Goal: Task Accomplishment & Management: Complete application form

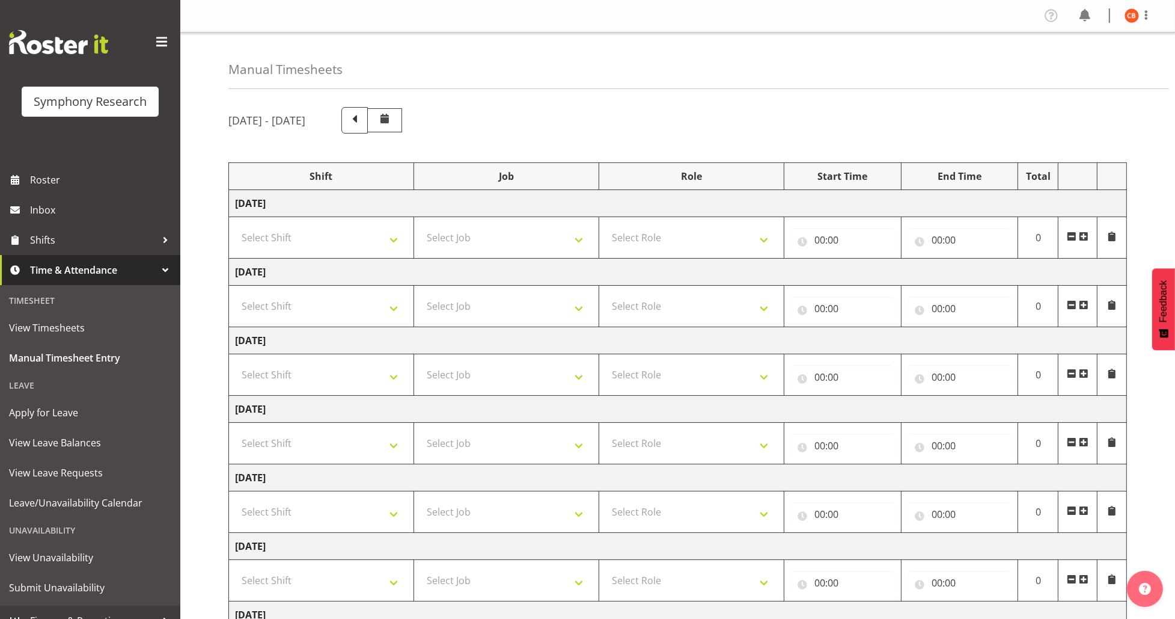
click at [964, 138] on div "[DATE] - [DATE] Shift Job Role Start Time End Time Total [DATE] Select Shift !!…" at bounding box center [701, 417] width 947 height 639
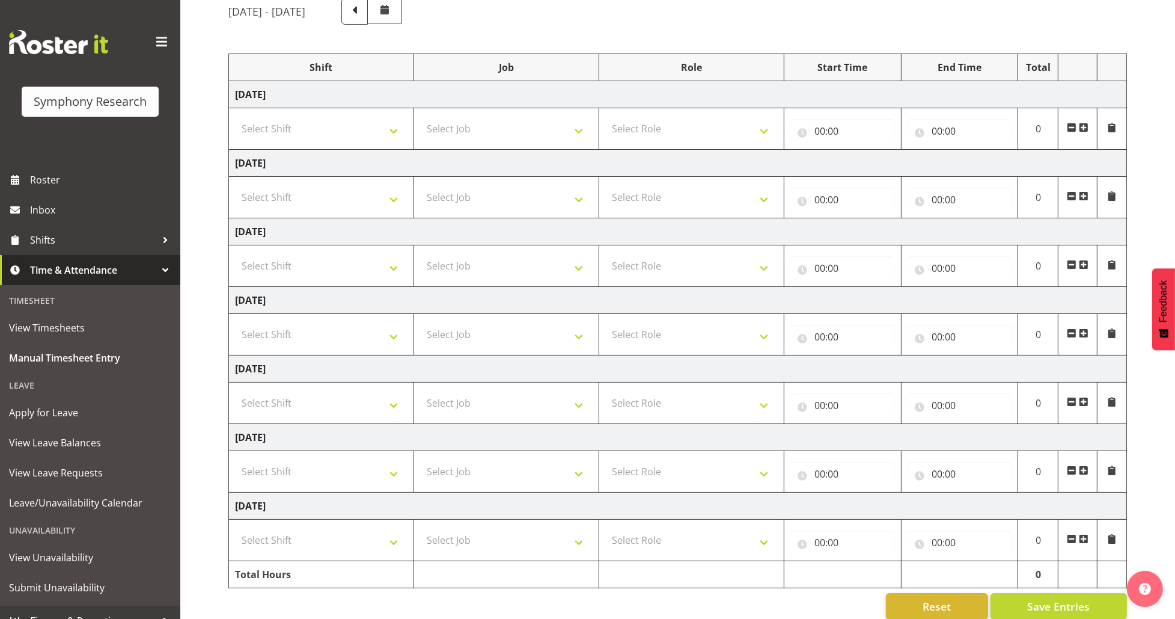
scroll to position [130, 0]
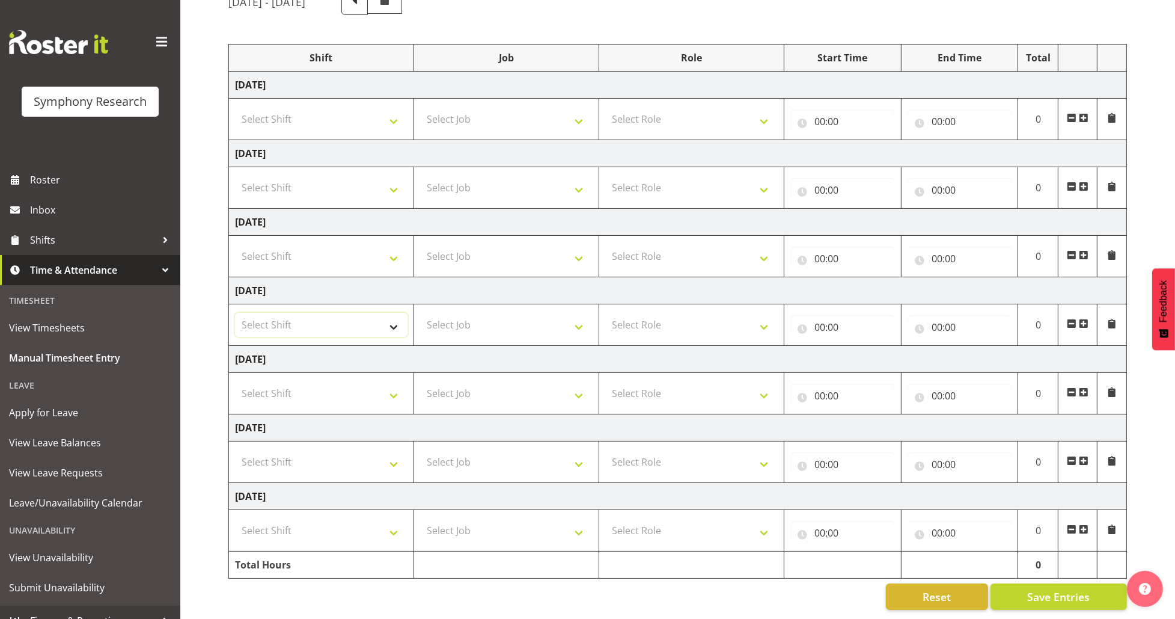
click at [380, 314] on select "Select Shift !!Weekend Residential (Roster IT Shift Label) *Business 9/10am ~ 4…" at bounding box center [321, 325] width 173 height 24
select select "26078"
click at [235, 313] on select "Select Shift !!Weekend Residential (Roster IT Shift Label) *Business 9/10am ~ 4…" at bounding box center [321, 325] width 173 height 24
click at [454, 313] on select "Select Job 550060 IF Admin 553492 World Poll Aus Wave 2 Main 2025 553493 World …" at bounding box center [506, 325] width 173 height 24
select select "10731"
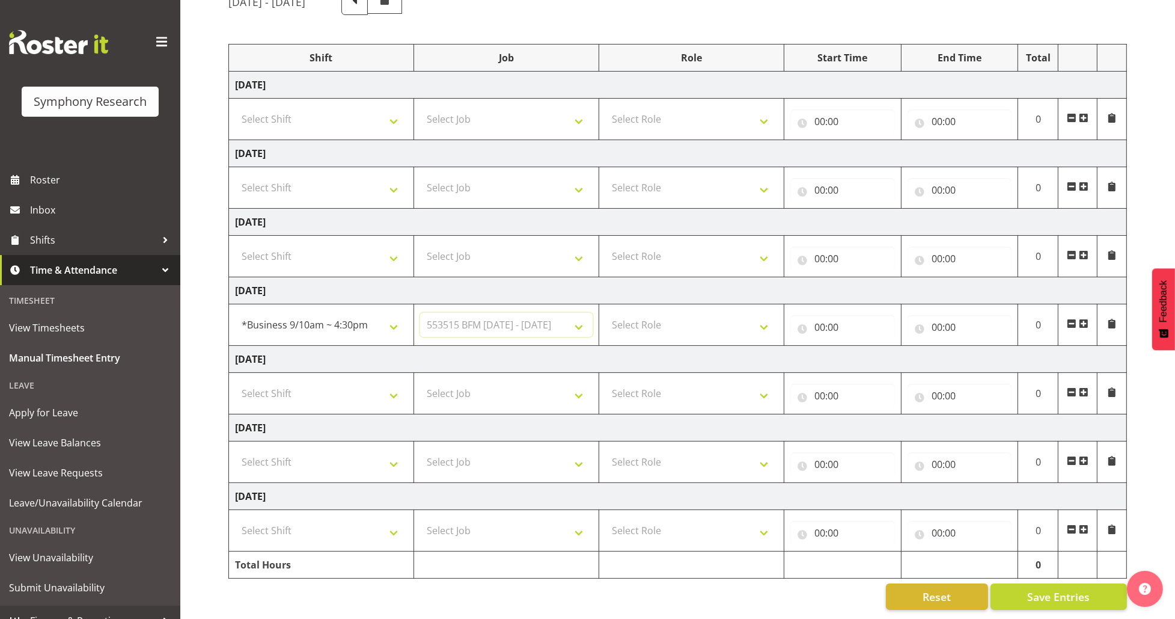
click at [420, 313] on select "Select Job 550060 IF Admin 553492 World Poll Aus Wave 2 Main 2025 553493 World …" at bounding box center [506, 325] width 173 height 24
click at [714, 323] on select "Select Role Briefing Interviewing" at bounding box center [691, 325] width 173 height 24
select select "47"
click at [605, 313] on select "Select Role Briefing Interviewing" at bounding box center [691, 325] width 173 height 24
click at [836, 322] on input "00:00" at bounding box center [843, 327] width 105 height 24
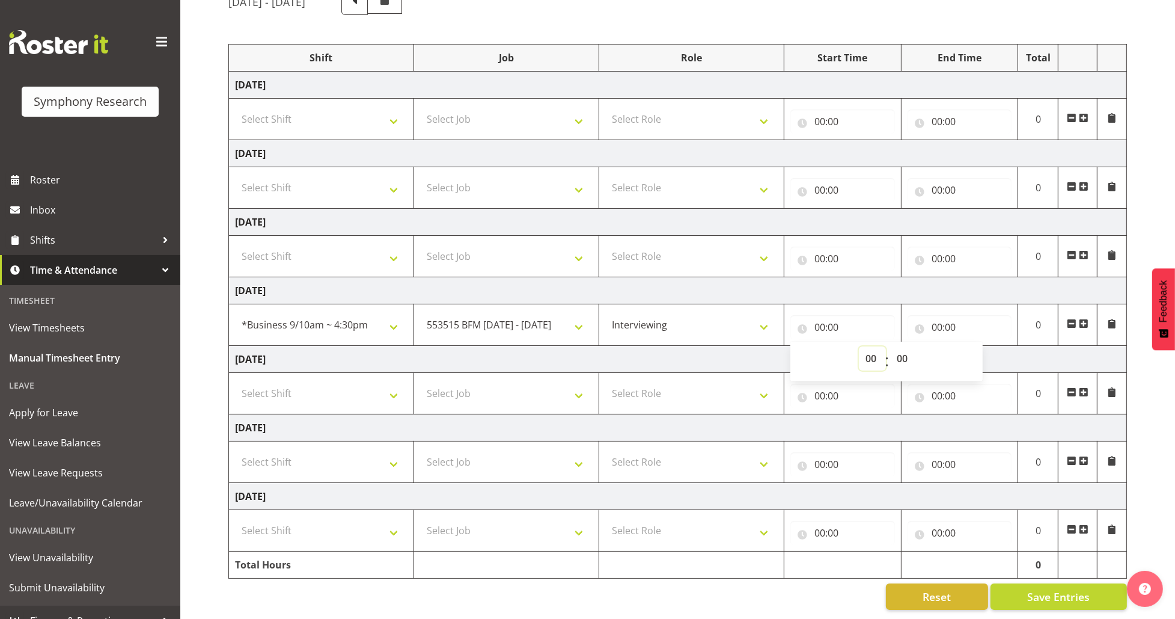
click at [870, 346] on select "00 01 02 03 04 05 06 07 08 09 10 11 12 13 14 15 16 17 18 19 20 21 22 23" at bounding box center [872, 358] width 27 height 24
select select "10"
type input "10:00"
click at [874, 346] on select "00 01 02 03 04 05 06 07 08 09 10 11 12 13 14 15 16 17 18 19 20 21 22 23" at bounding box center [872, 358] width 27 height 24
click at [904, 347] on select "00 01 02 03 04 05 06 07 08 09 10 11 12 13 14 15 16 17 18 19 20 21 22 23 24 25 2…" at bounding box center [903, 358] width 27 height 24
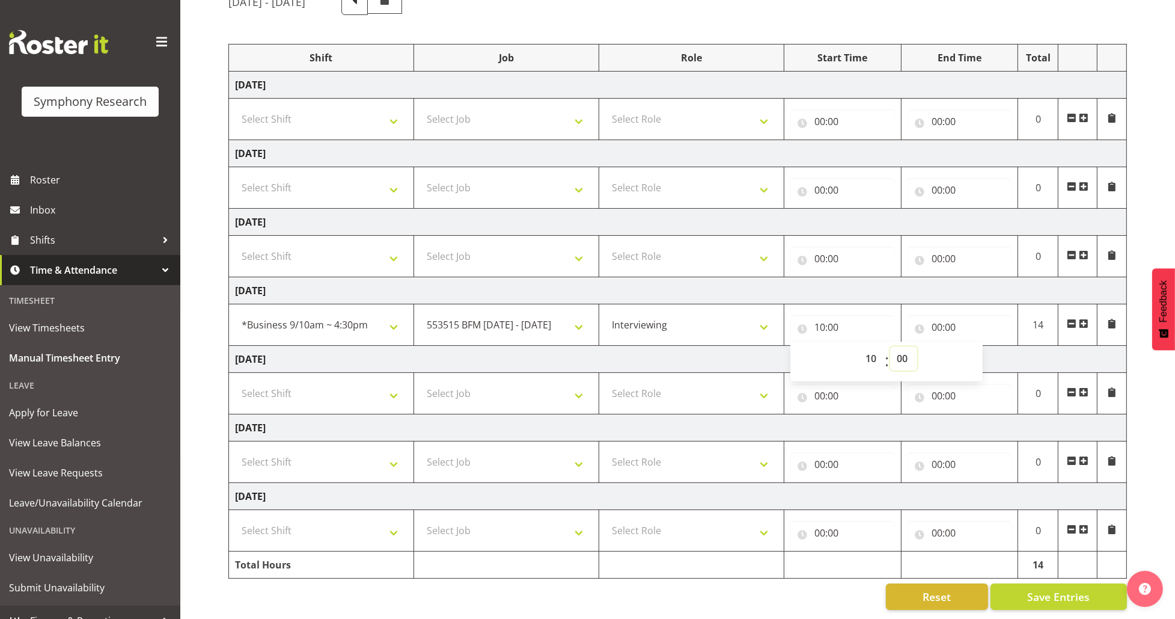
select select "20"
click at [890, 346] on select "00 01 02 03 04 05 06 07 08 09 10 11 12 13 14 15 16 17 18 19 20 21 22 23 24 25 2…" at bounding box center [903, 358] width 27 height 24
type input "10:20"
click at [938, 320] on input "00:00" at bounding box center [960, 327] width 105 height 24
click at [982, 347] on select "00 01 02 03 04 05 06 07 08 09 10 11 12 13 14 15 16 17 18 19 20 21 22 23" at bounding box center [989, 358] width 27 height 24
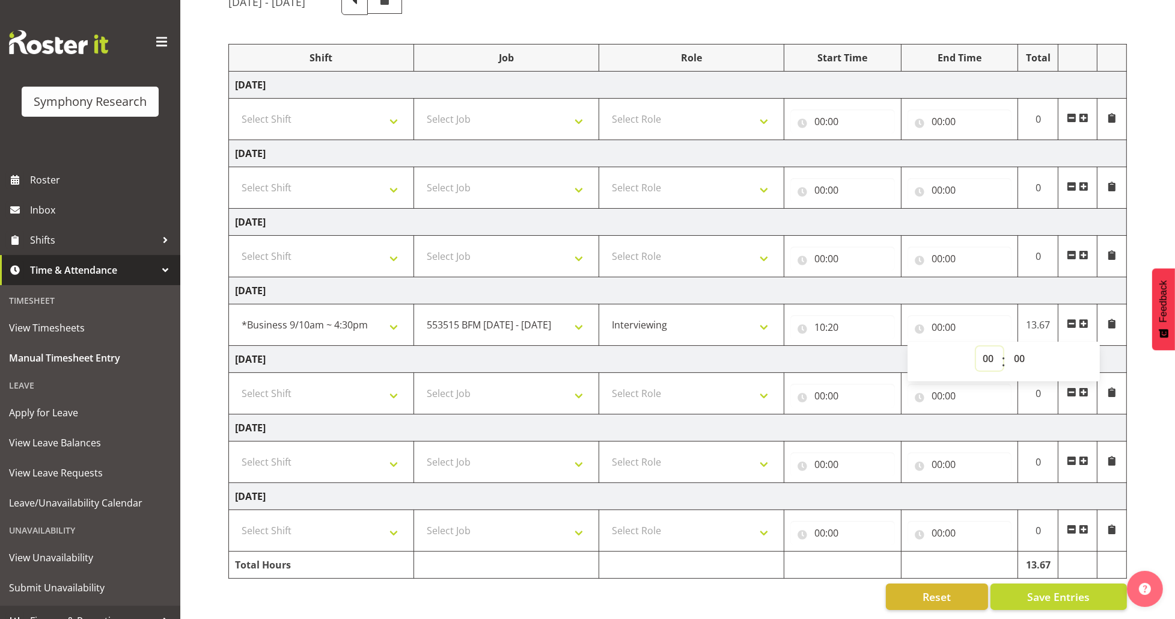
select select "17"
click at [976, 346] on select "00 01 02 03 04 05 06 07 08 09 10 11 12 13 14 15 16 17 18 19 20 21 22 23" at bounding box center [989, 358] width 27 height 24
type input "17:00"
click at [987, 346] on select "00 01 02 03 04 05 06 07 08 09 10 11 12 13 14 15 16 17 18 19 20 21 22 23" at bounding box center [989, 358] width 27 height 24
select select "15"
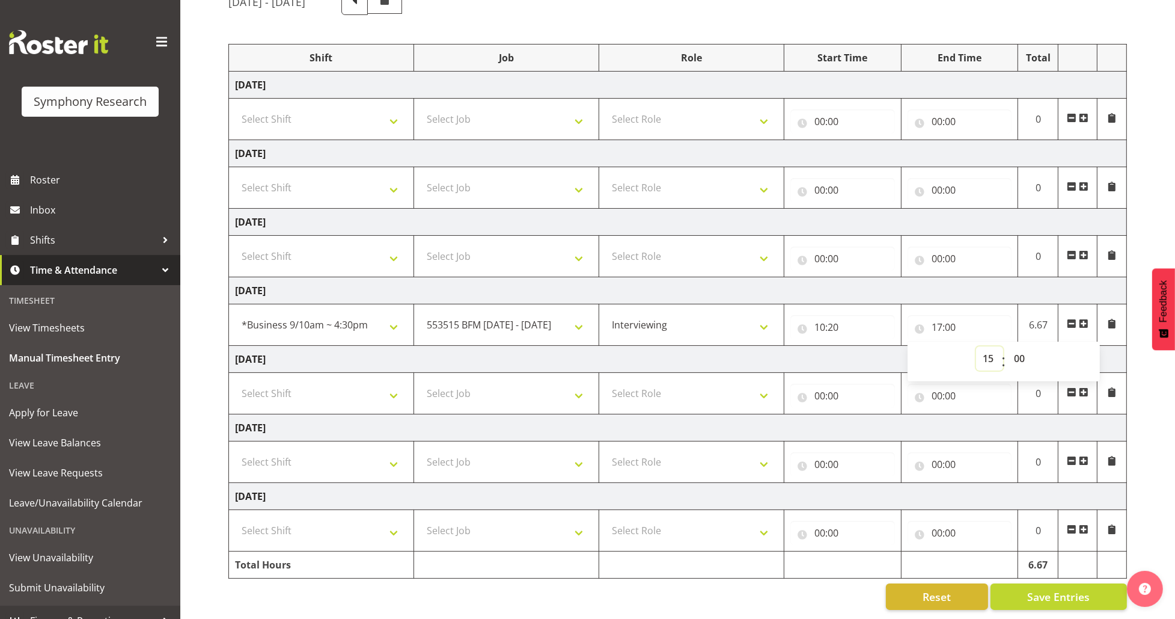
type input "15:00"
click at [987, 346] on select "00 01 02 03 04 05 06 07 08 09 10 11 12 13 14 15 16 17 18 19 20 21 22 23" at bounding box center [989, 358] width 27 height 24
click at [1020, 346] on select "00 01 02 03 04 05 06 07 08 09 10 11 12 13 14 15 16 17 18 19 20 21 22 23 24 25 2…" at bounding box center [1021, 358] width 27 height 24
select select "40"
type input "15:40"
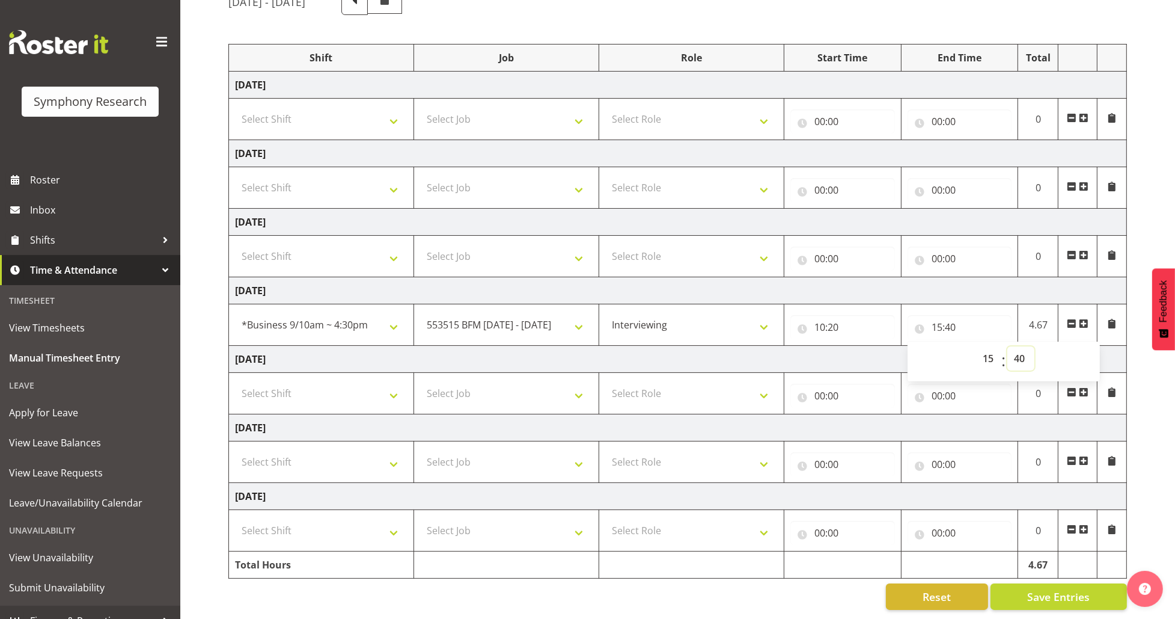
click at [1021, 346] on select "00 01 02 03 04 05 06 07 08 09 10 11 12 13 14 15 16 17 18 19 20 21 22 23 24 25 2…" at bounding box center [1021, 358] width 27 height 24
click at [1140, 358] on div "[DATE] - [DATE] Shift Job Role Start Time End Time Total [DATE] Select Shift !!…" at bounding box center [701, 299] width 947 height 639
click at [944, 319] on input "15:40" at bounding box center [960, 327] width 105 height 24
click at [1023, 348] on select "00 01 02 03 04 05 06 07 08 09 10 11 12 13 14 15 16 17 18 19 20 21 22 23 24 25 2…" at bounding box center [1021, 358] width 27 height 24
select select "10"
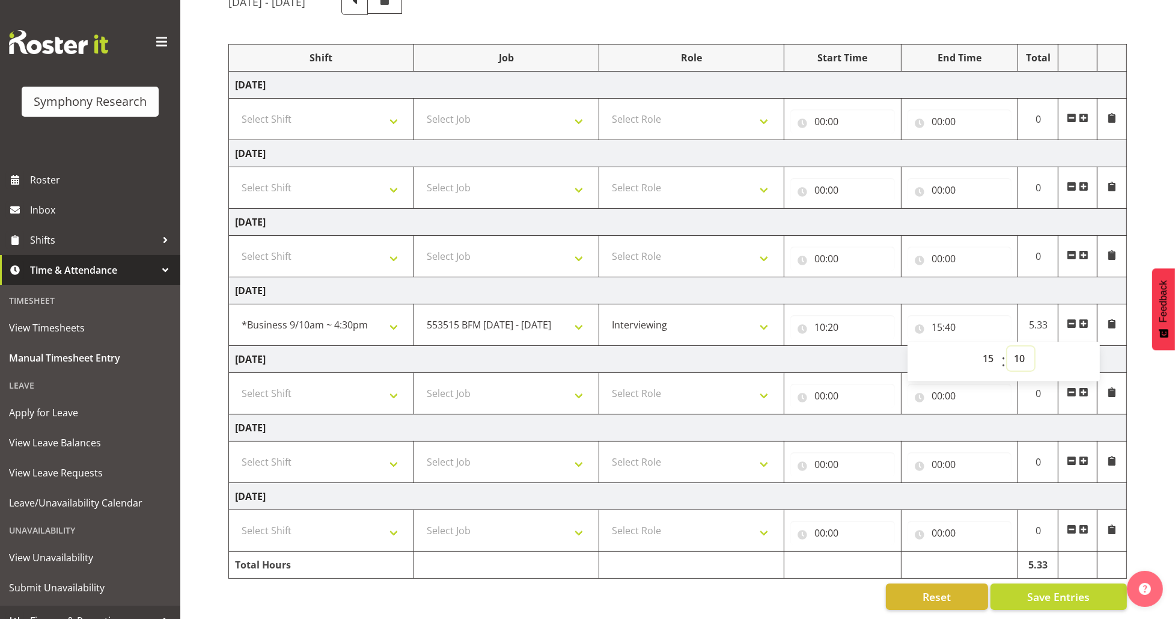
type input "15:10"
click at [1021, 347] on select "00 01 02 03 04 05 06 07 08 09 10 11 12 13 14 15 16 17 18 19 20 21 22 23 24 25 2…" at bounding box center [1021, 358] width 27 height 24
click at [1136, 346] on div "[DATE] - [DATE] Shift Job Role Start Time End Time Total [DATE] Select Shift !!…" at bounding box center [701, 299] width 947 height 639
click at [1079, 589] on span "Save Entries" at bounding box center [1058, 597] width 63 height 16
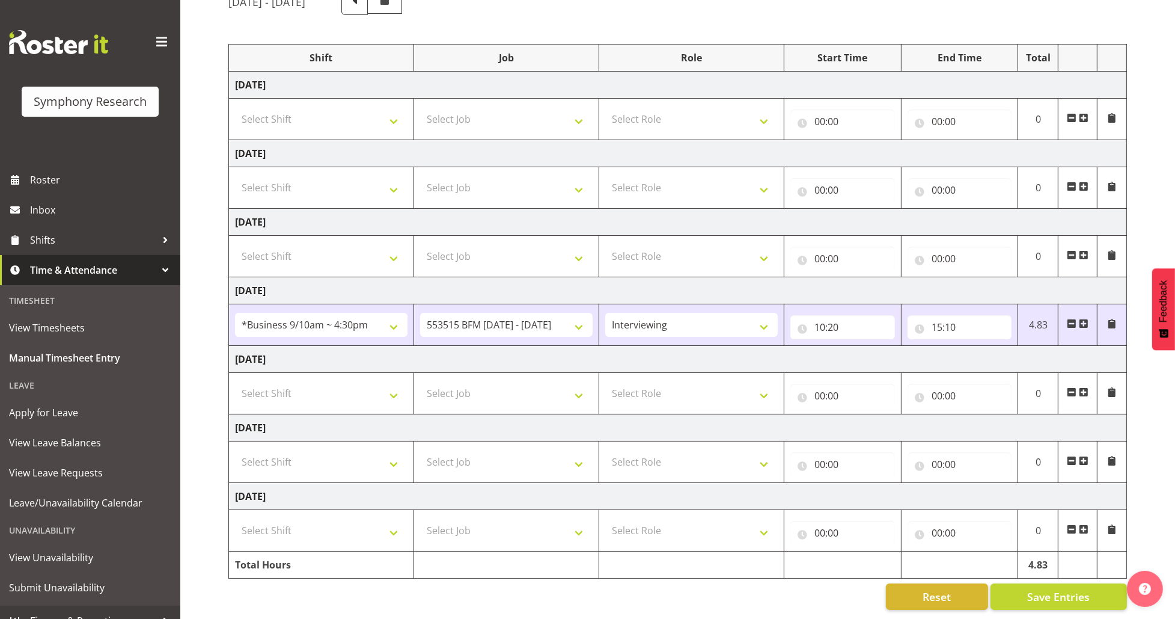
click at [203, 322] on div "Manual Timesheets [DATE] - [DATE] Shift Job Role Start Time End Time Total [DAT…" at bounding box center [677, 266] width 995 height 705
click at [388, 247] on select "Select Shift !!Weekend Residential (Roster IT Shift Label) *Business 9/10am ~ 4…" at bounding box center [321, 256] width 173 height 24
select select "26078"
click at [235, 244] on select "Select Shift !!Weekend Residential (Roster IT Shift Label) *Business 9/10am ~ 4…" at bounding box center [321, 256] width 173 height 24
click at [454, 256] on select "Select Job 550060 IF Admin 553492 World Poll Aus Wave 2 Main 2025 553493 World …" at bounding box center [506, 256] width 173 height 24
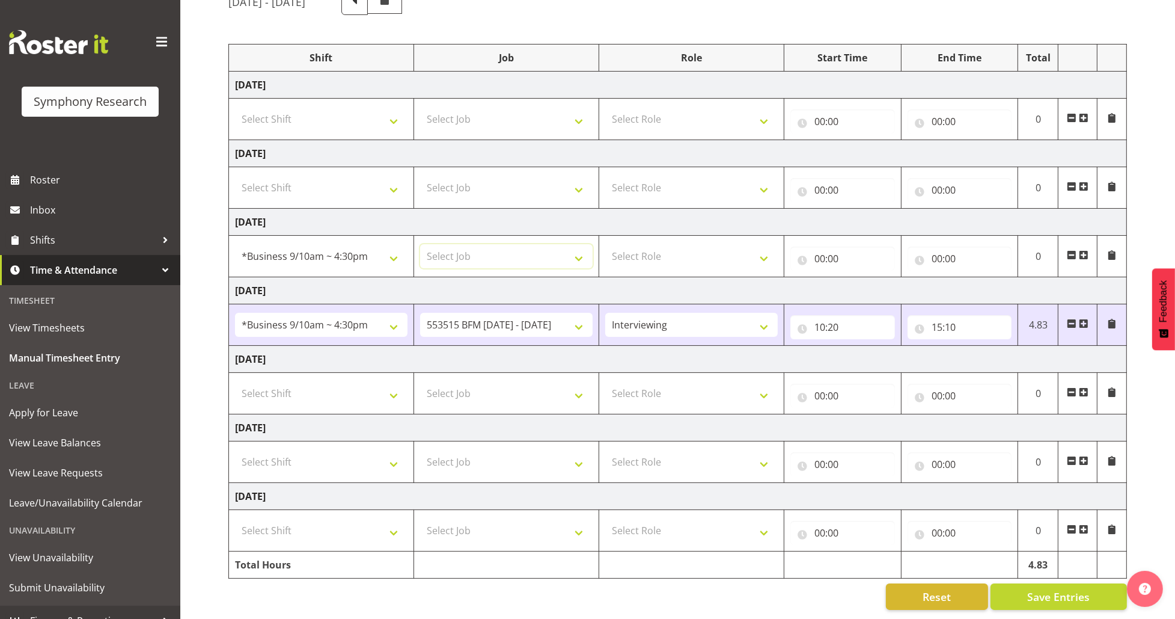
select select "10731"
click at [420, 244] on select "Select Job 550060 IF Admin 553492 World Poll Aus Wave 2 Main 2025 553493 World …" at bounding box center [506, 256] width 173 height 24
drag, startPoint x: 661, startPoint y: 248, endPoint x: 661, endPoint y: 257, distance: 9.0
click at [661, 248] on select "Select Role Briefing Interviewing" at bounding box center [691, 256] width 173 height 24
click at [661, 313] on select "Briefing Interviewing" at bounding box center [691, 325] width 173 height 24
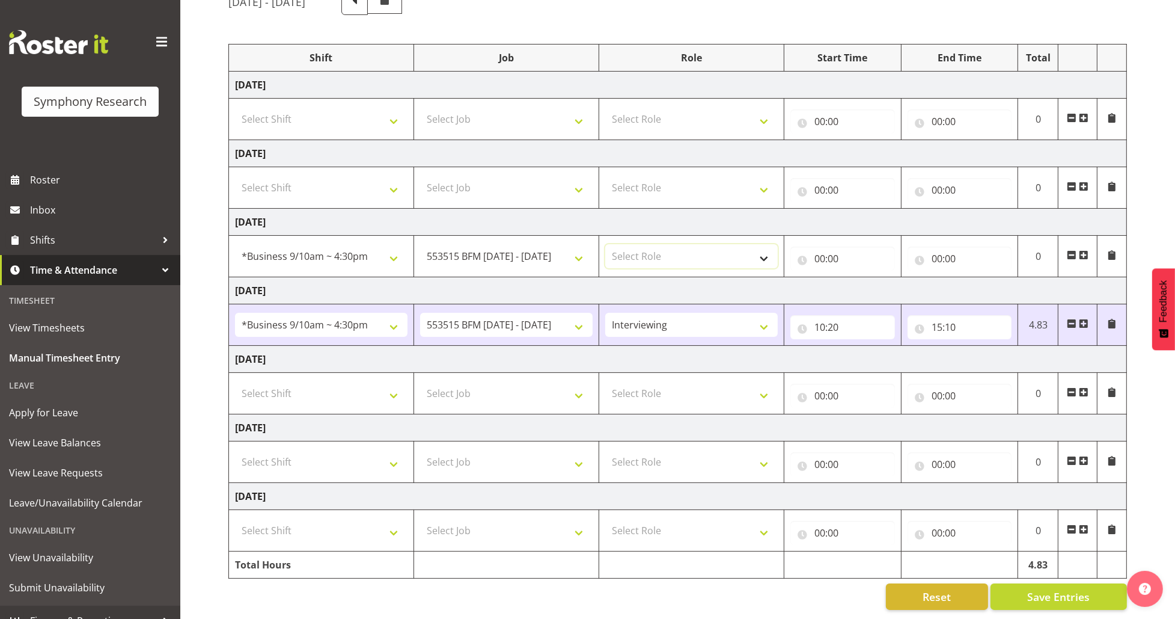
click at [666, 251] on select "Select Role Briefing Interviewing" at bounding box center [691, 256] width 173 height 24
select select "47"
click at [605, 244] on select "Select Role Briefing Interviewing" at bounding box center [691, 256] width 173 height 24
click at [821, 246] on input "00:00" at bounding box center [843, 258] width 105 height 24
click at [870, 283] on select "00 01 02 03 04 05 06 07 08 09 10 11 12 13 14 15 16 17 18 19 20 21 22 23" at bounding box center [872, 290] width 27 height 24
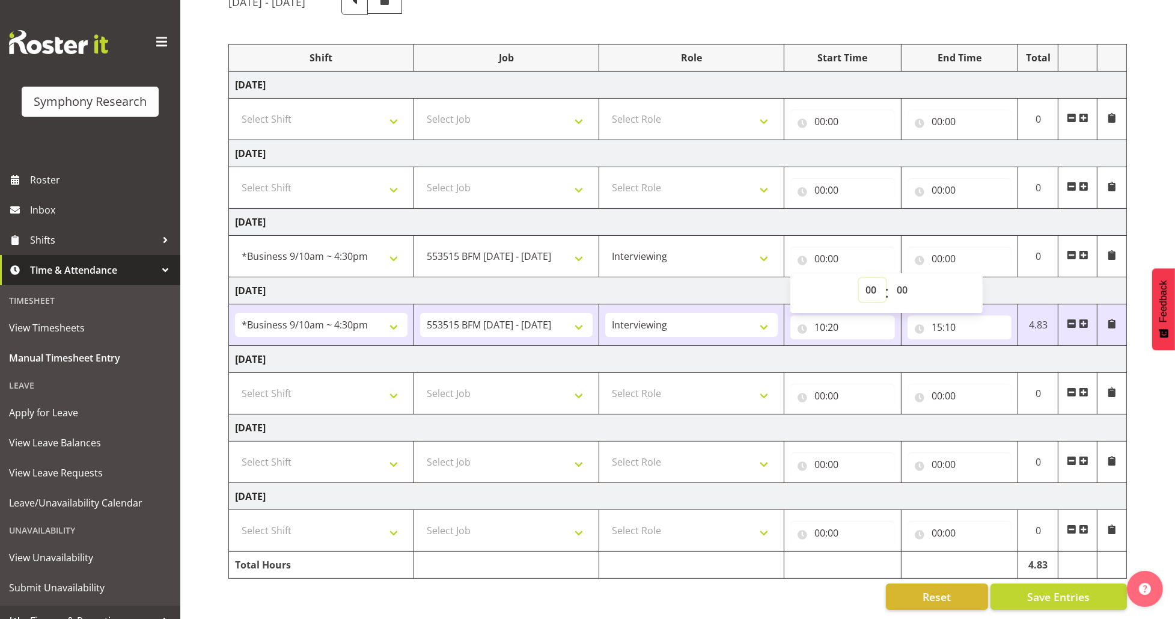
select select "10"
type input "10:00"
click at [870, 283] on select "00 01 02 03 04 05 06 07 08 09 10 11 12 13 14 15 16 17 18 19 20 21 22 23" at bounding box center [872, 290] width 27 height 24
click at [941, 246] on input "00:00" at bounding box center [960, 258] width 105 height 24
click at [991, 278] on select "00 01 02 03 04 05 06 07 08 09 10 11 12 13 14 15 16 17 18 19 20 21 22 23" at bounding box center [989, 290] width 27 height 24
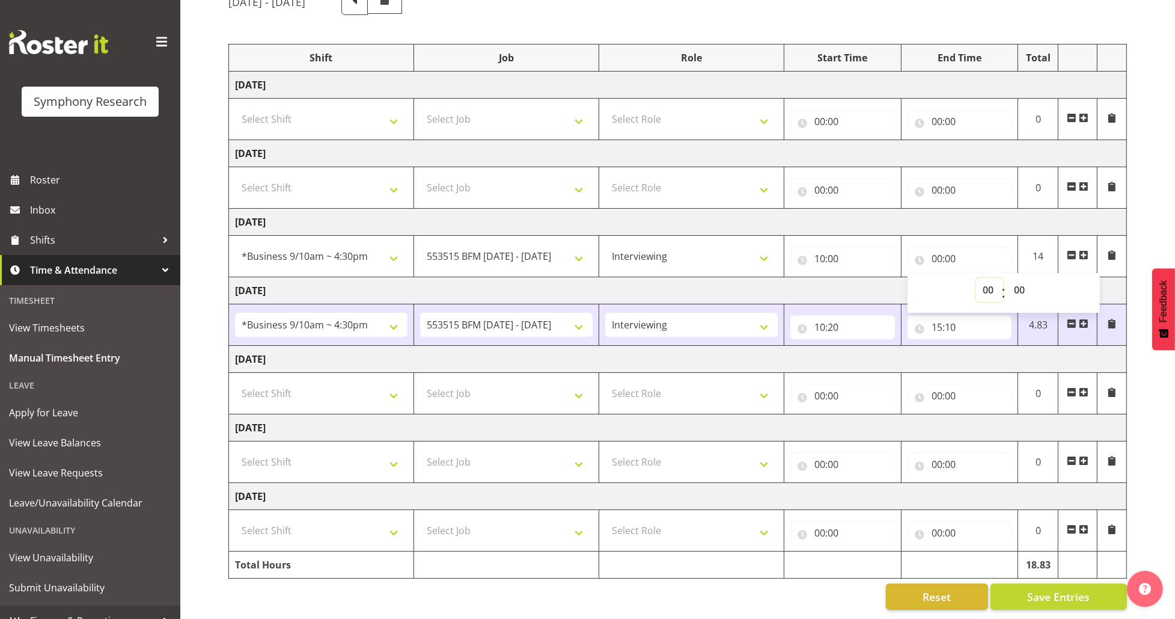
select select "15"
type input "15:00"
click at [1136, 270] on div "[DATE] - [DATE] Shift Job Role Start Time End Time Total [DATE] Select Shift !!…" at bounding box center [701, 299] width 947 height 639
click at [943, 246] on input "15:00" at bounding box center [960, 258] width 105 height 24
click at [991, 280] on select "00 01 02 03 04 05 06 07 08 09 10 11 12 13 14 15 16 17 18 19 20 21 22 23" at bounding box center [989, 290] width 27 height 24
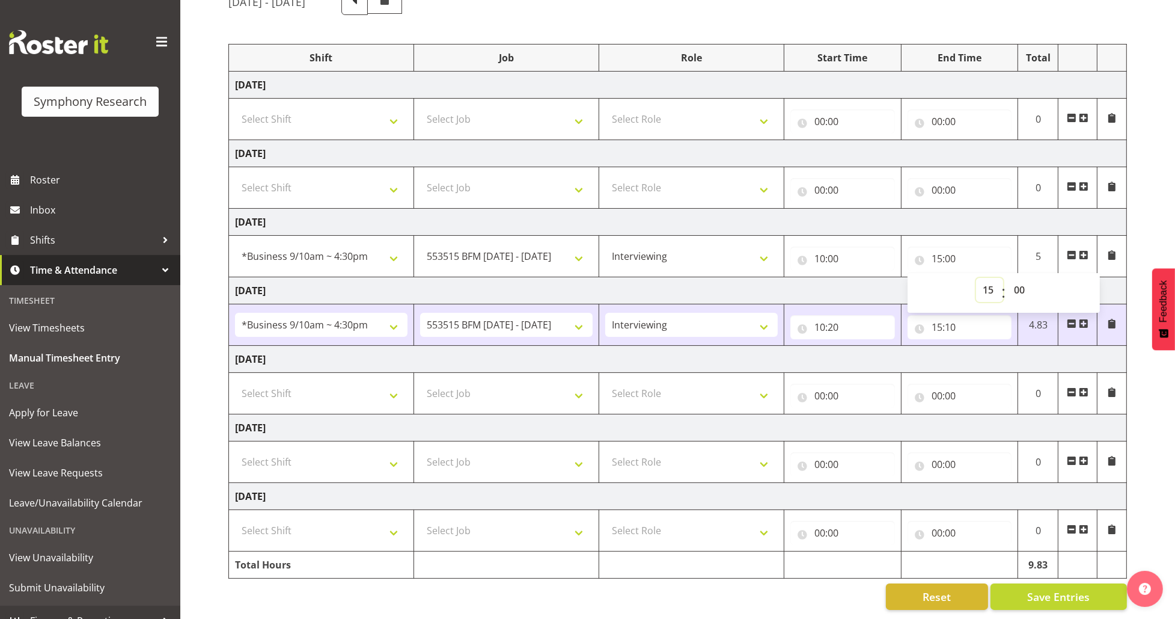
select select "14"
type input "14:00"
click at [991, 280] on select "00 01 02 03 04 05 06 07 08 09 10 11 12 13 14 15 16 17 18 19 20 21 22 23" at bounding box center [989, 290] width 27 height 24
click at [1017, 280] on select "00 01 02 03 04 05 06 07 08 09 10 11 12 13 14 15 16 17 18 19 20 21 22 23 24 25 2…" at bounding box center [1021, 290] width 27 height 24
select select "30"
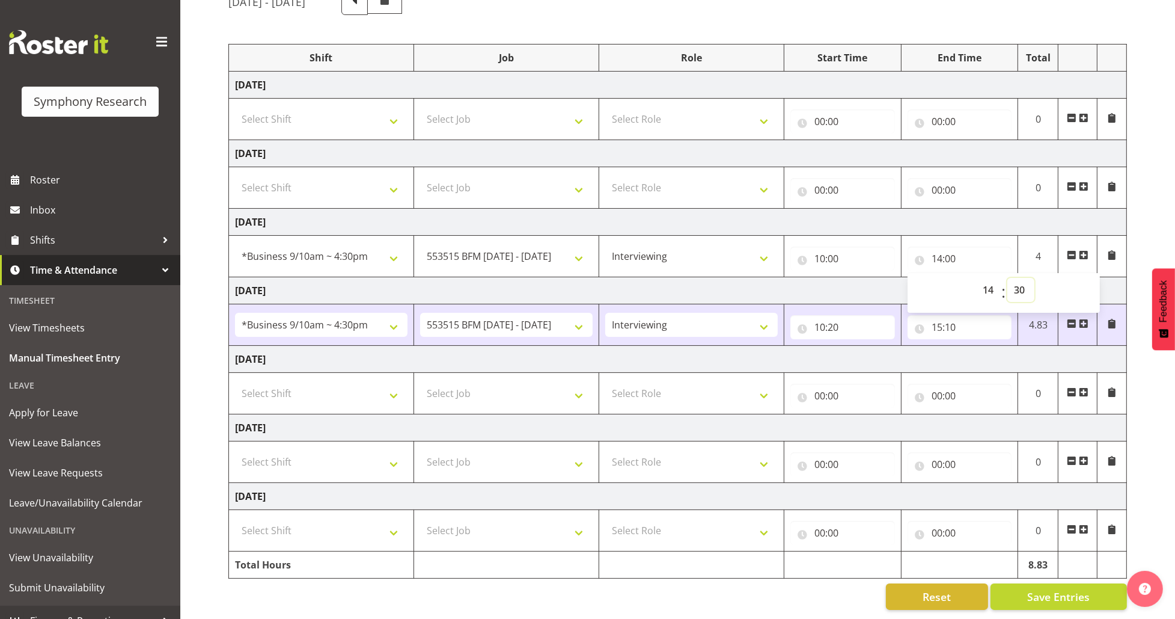
type input "14:30"
click at [1018, 279] on select "00 01 02 03 04 05 06 07 08 09 10 11 12 13 14 15 16 17 18 19 20 21 22 23 24 25 2…" at bounding box center [1021, 290] width 27 height 24
click at [1139, 248] on div "[DATE] - [DATE] Shift Job Role Start Time End Time Total [DATE] Select Shift !!…" at bounding box center [701, 299] width 947 height 639
click at [1038, 589] on span "Save Entries" at bounding box center [1058, 597] width 63 height 16
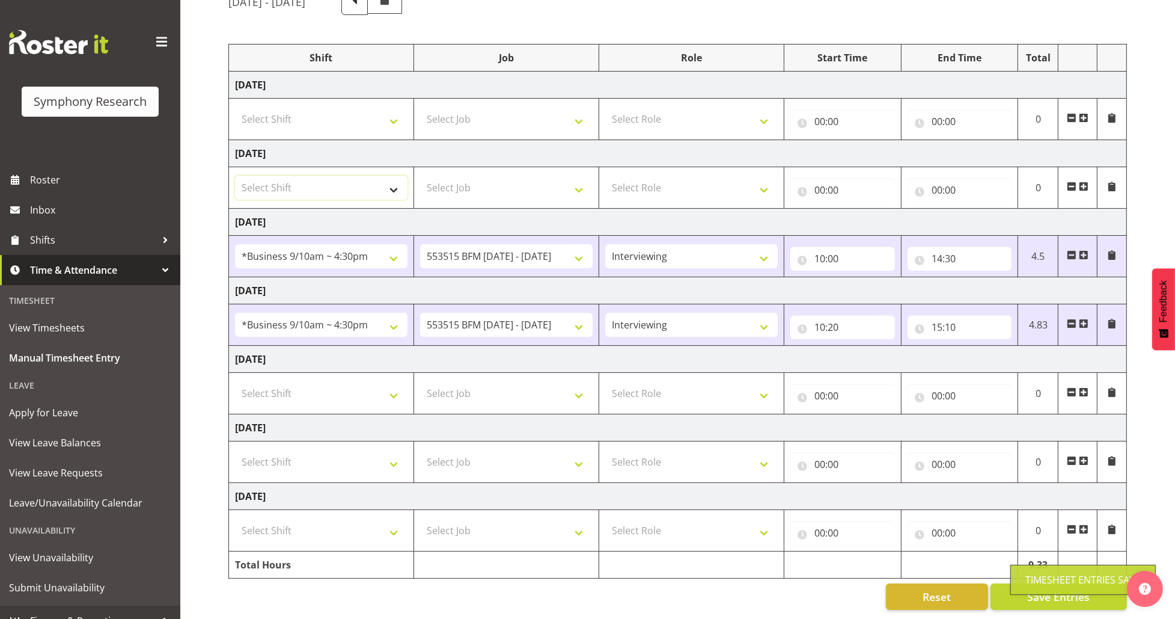
click at [385, 181] on select "Select Shift !!Weekend Residential (Roster IT Shift Label) *Business 9/10am ~ 4…" at bounding box center [321, 188] width 173 height 24
select select "26078"
click at [235, 176] on select "Select Shift !!Weekend Residential (Roster IT Shift Label) *Business 9/10am ~ 4…" at bounding box center [321, 188] width 173 height 24
click at [508, 176] on select "Select Job 550060 IF Admin 553492 World Poll Aus Wave 2 Main 2025 553493 World …" at bounding box center [506, 188] width 173 height 24
select select "10731"
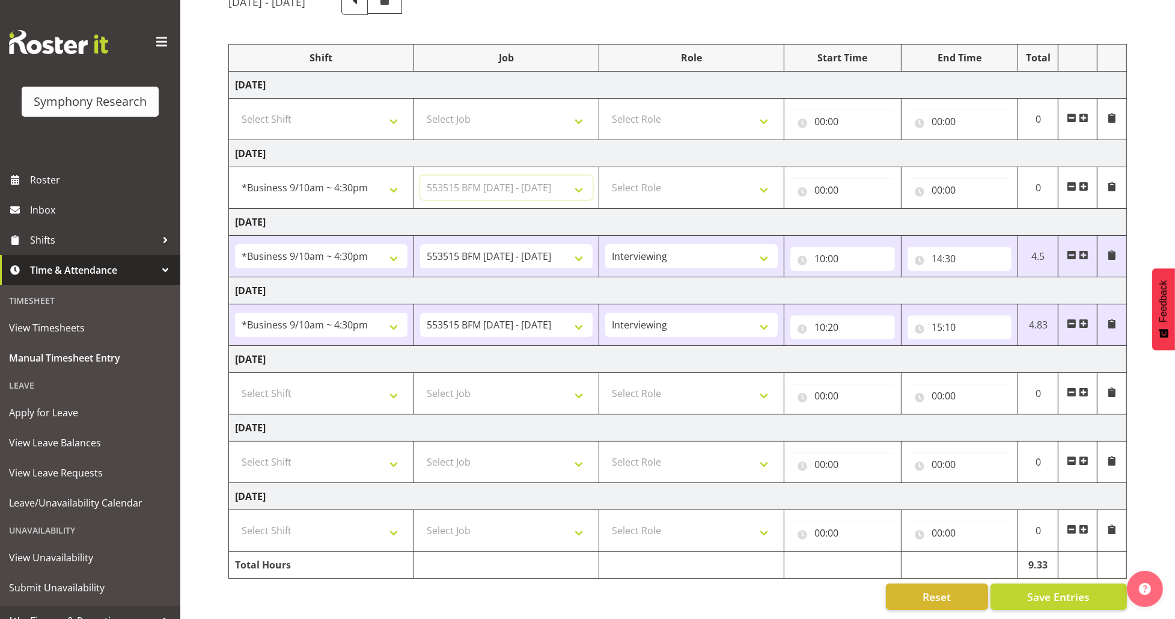
click at [420, 176] on select "Select Job 550060 IF Admin 553492 World Poll Aus Wave 2 Main 2025 553493 World …" at bounding box center [506, 188] width 173 height 24
click at [675, 177] on select "Select Role Briefing Interviewing" at bounding box center [691, 188] width 173 height 24
select select "47"
click at [605, 176] on select "Select Role Briefing Interviewing" at bounding box center [691, 188] width 173 height 24
click at [825, 178] on input "00:00" at bounding box center [843, 190] width 105 height 24
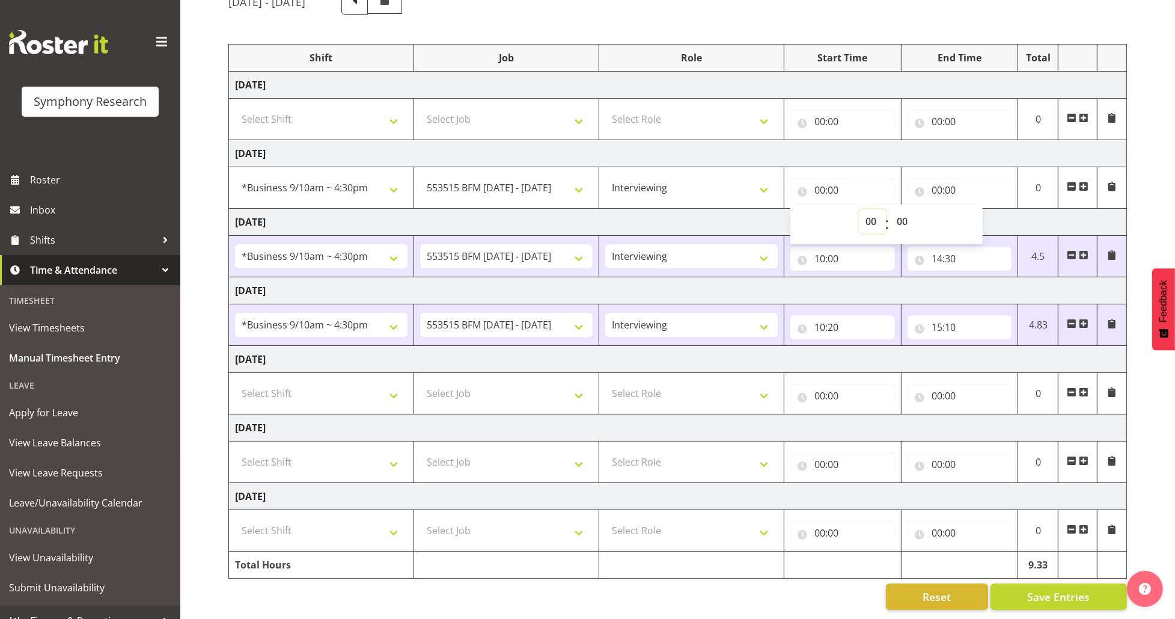
click at [872, 215] on select "00 01 02 03 04 05 06 07 08 09 10 11 12 13 14 15 16 17 18 19 20 21 22 23" at bounding box center [872, 221] width 27 height 24
select select "10"
type input "10:00"
click at [871, 214] on select "00 01 02 03 04 05 06 07 08 09 10 11 12 13 14 15 16 17 18 19 20 21 22 23" at bounding box center [872, 221] width 27 height 24
click at [941, 178] on input "00:00" at bounding box center [960, 190] width 105 height 24
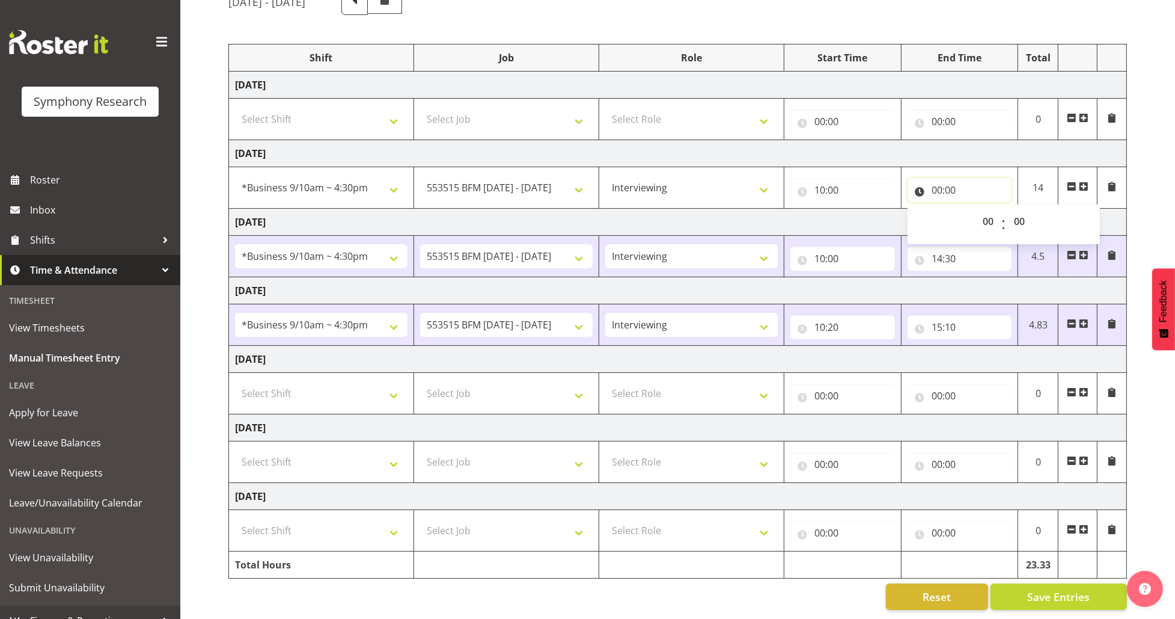
click at [940, 178] on input "00:00" at bounding box center [960, 190] width 105 height 24
click at [941, 178] on input "00:00" at bounding box center [960, 190] width 105 height 24
click at [990, 209] on select "00 01 02 03 04 05 06 07 08 09 10 11 12 13 14 15 16 17 18 19 20 21 22 23" at bounding box center [989, 221] width 27 height 24
select select "14"
type input "14:00"
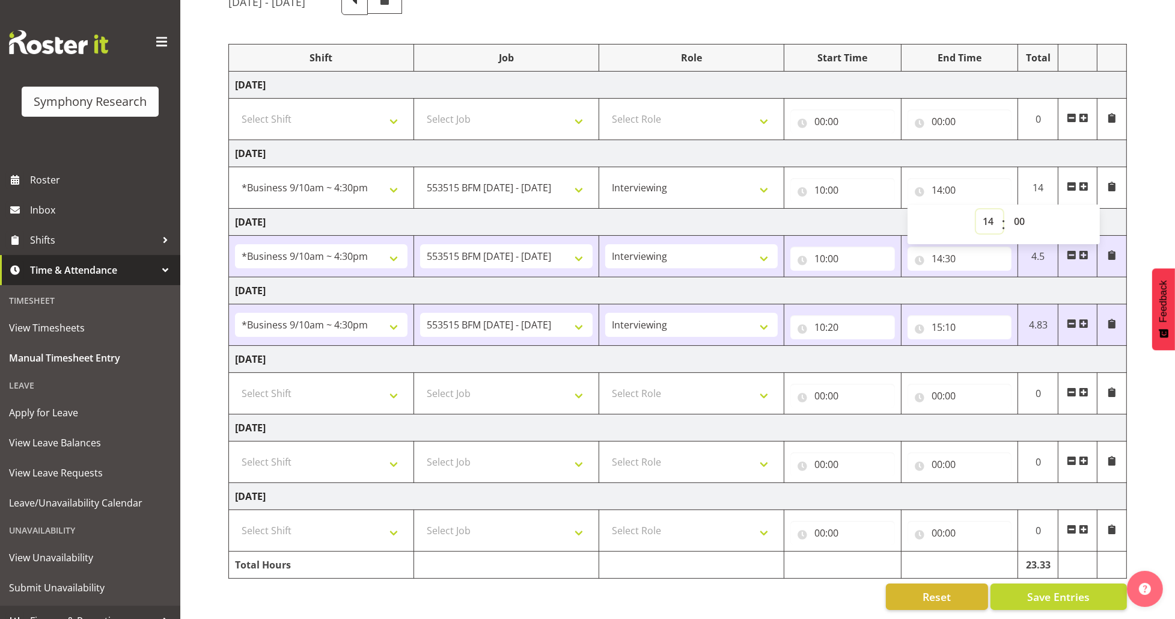
click at [990, 209] on select "00 01 02 03 04 05 06 07 08 09 10 11 12 13 14 15 16 17 18 19 20 21 22 23" at bounding box center [989, 221] width 27 height 24
click at [1020, 209] on select "00 01 02 03 04 05 06 07 08 09 10 11 12 13 14 15 16 17 18 19 20 21 22 23 24 25 2…" at bounding box center [1021, 221] width 27 height 24
select select "30"
type input "14:30"
click at [1020, 209] on select "00 01 02 03 04 05 06 07 08 09 10 11 12 13 14 15 16 17 18 19 20 21 22 23 24 25 2…" at bounding box center [1021, 221] width 27 height 24
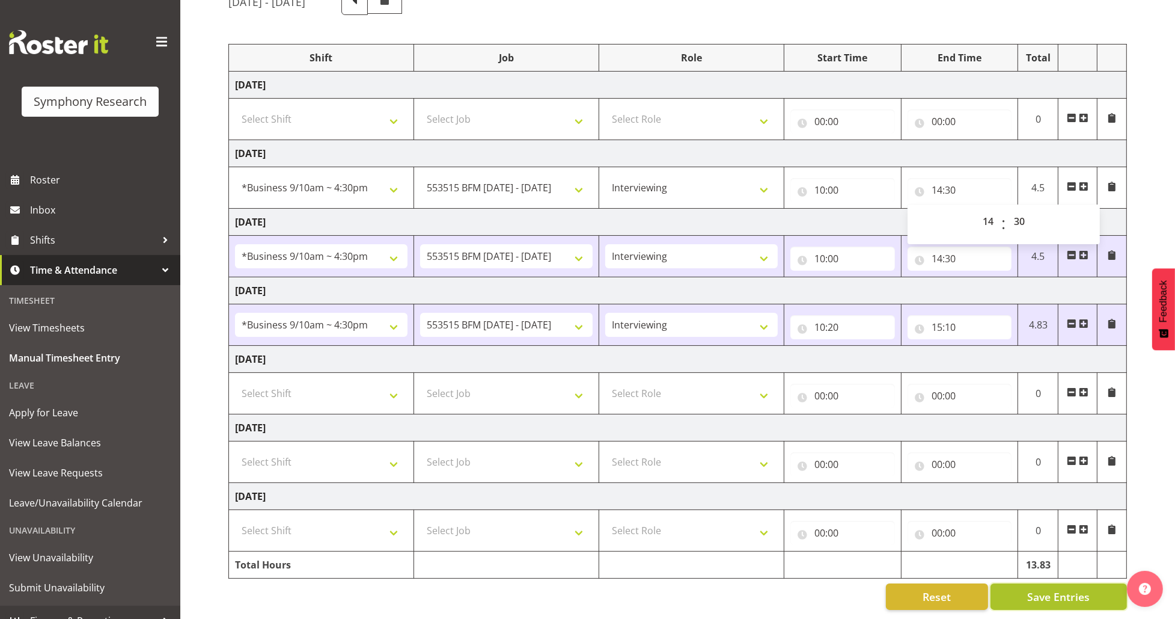
click at [1021, 583] on button "Save Entries" at bounding box center [1059, 596] width 136 height 26
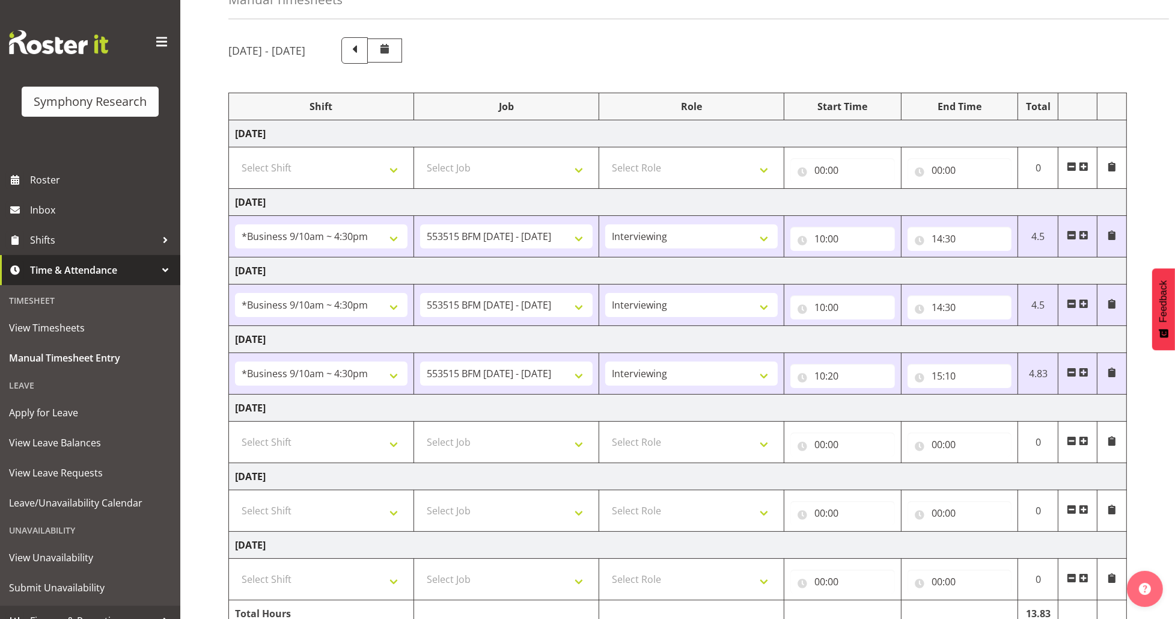
scroll to position [0, 0]
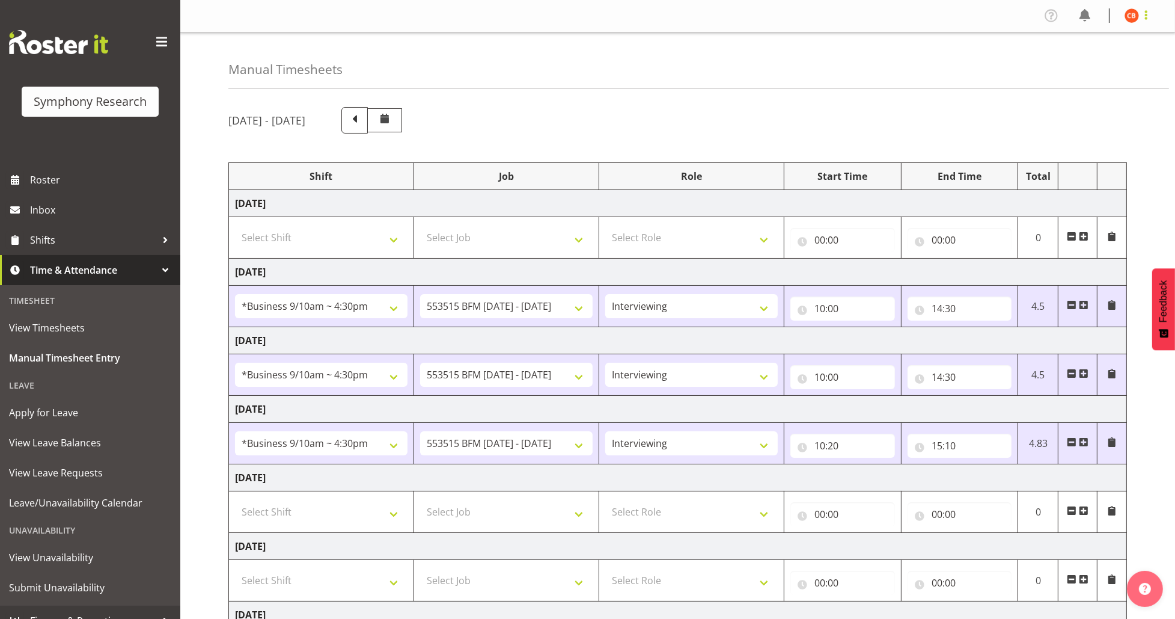
click at [1139, 17] on span at bounding box center [1146, 15] width 14 height 14
click at [1112, 60] on link "Log Out" at bounding box center [1095, 63] width 115 height 22
